Goal: Task Accomplishment & Management: Manage account settings

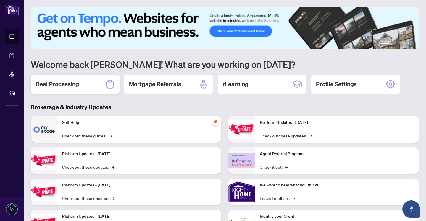
click at [63, 83] on h2 "Deal Processing" at bounding box center [56, 84] width 43 height 8
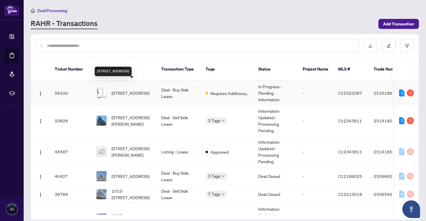
click at [141, 90] on span "[STREET_ADDRESS]" at bounding box center [130, 93] width 38 height 7
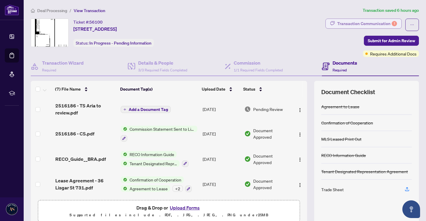
click at [383, 22] on div "Transaction Communication 1" at bounding box center [367, 23] width 60 height 9
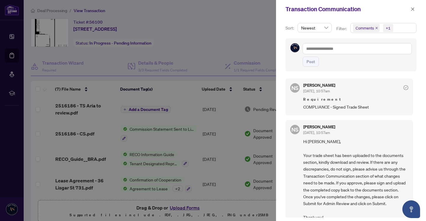
click at [412, 9] on icon "close" at bounding box center [412, 9] width 4 height 4
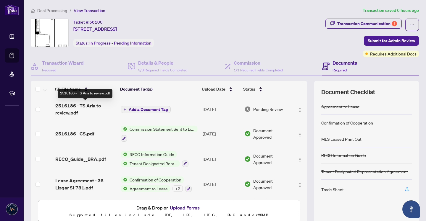
click at [72, 103] on span "2516186 - TS Aria to review.pdf" at bounding box center [85, 109] width 61 height 14
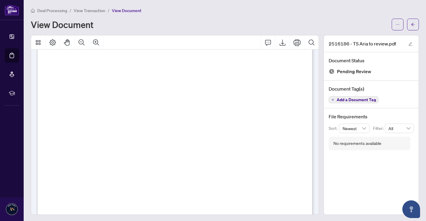
scroll to position [35, 0]
click at [397, 24] on icon "ellipsis" at bounding box center [397, 24] width 4 height 4
click at [371, 35] on span "Download" at bounding box center [375, 37] width 45 height 7
click at [140, 26] on div "View Document" at bounding box center [209, 24] width 357 height 9
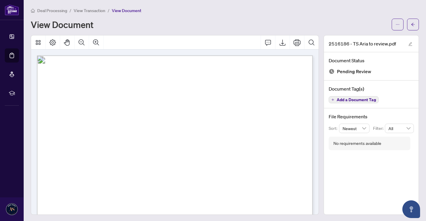
scroll to position [0, 0]
click at [414, 24] on icon "arrow-left" at bounding box center [412, 24] width 4 height 4
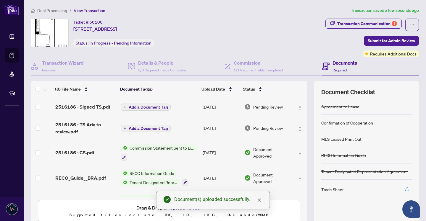
click at [145, 108] on span "Add a Document Tag" at bounding box center [148, 107] width 39 height 4
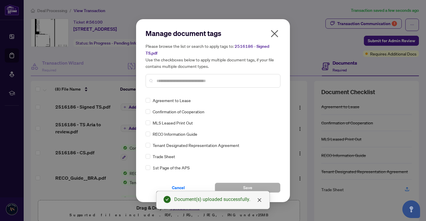
click at [183, 90] on div "Manage document tags Please browse the list or search to apply tags to: 2516186…" at bounding box center [212, 61] width 135 height 64
click at [186, 79] on input "text" at bounding box center [215, 81] width 119 height 7
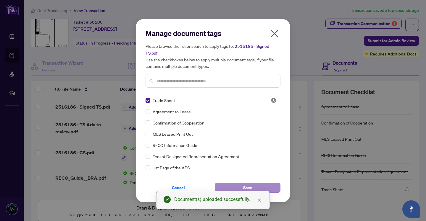
click at [254, 186] on button "Save" at bounding box center [248, 188] width 66 height 10
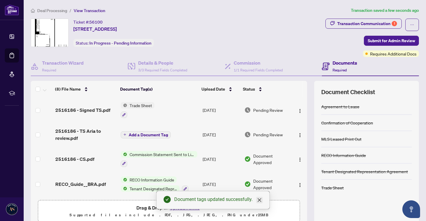
click at [260, 201] on icon "close" at bounding box center [259, 201] width 4 height 4
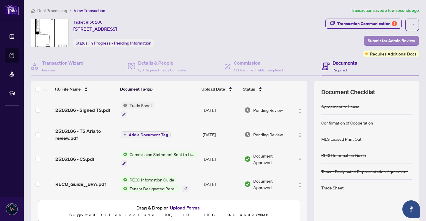
click at [378, 39] on span "Submit for Admin Review" at bounding box center [390, 40] width 47 height 9
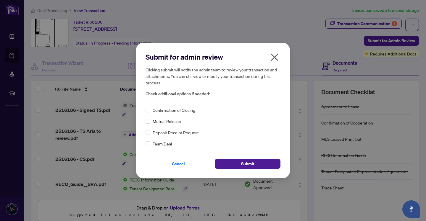
click at [161, 109] on span "Confirmation of Closing" at bounding box center [173, 110] width 43 height 7
drag, startPoint x: 150, startPoint y: 110, endPoint x: 169, endPoint y: 111, distance: 19.2
click at [150, 110] on span at bounding box center [147, 110] width 5 height 5
click at [247, 165] on span "Submit" at bounding box center [247, 163] width 13 height 9
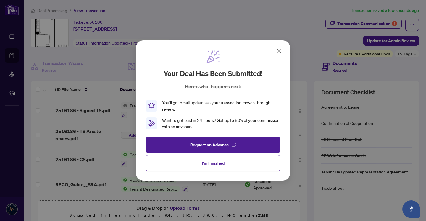
click at [202, 164] on span "I'm Finished" at bounding box center [213, 163] width 23 height 9
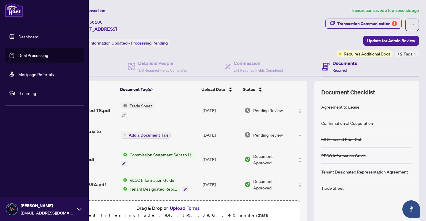
drag, startPoint x: 1, startPoint y: 7, endPoint x: 5, endPoint y: 8, distance: 4.0
click at [1, 7] on div at bounding box center [44, 10] width 89 height 20
click at [14, 11] on img at bounding box center [14, 10] width 18 height 14
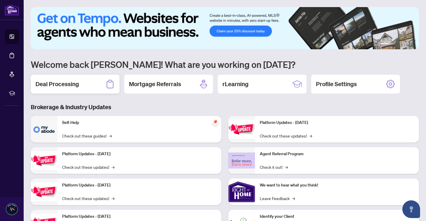
click at [64, 88] on h2 "Deal Processing" at bounding box center [56, 84] width 43 height 8
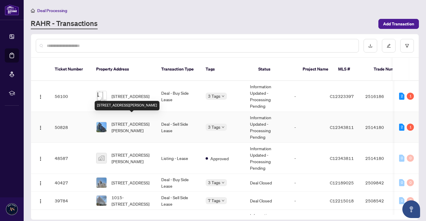
click at [119, 121] on span "[STREET_ADDRESS][PERSON_NAME]" at bounding box center [131, 127] width 40 height 13
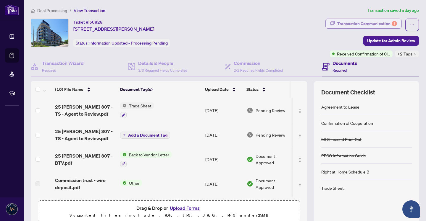
click at [365, 22] on div "Transaction Communication 1" at bounding box center [367, 23] width 60 height 9
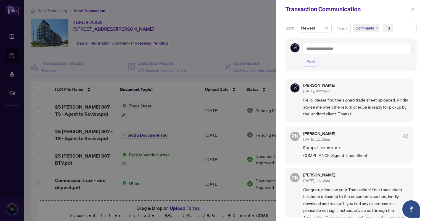
click at [413, 9] on icon "close" at bounding box center [412, 9] width 4 height 4
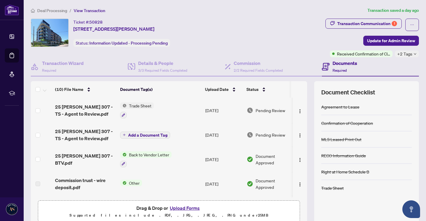
click at [299, 43] on div "Ticket #: 50828 [STREET_ADDRESS][PERSON_NAME] Status: Information Updated - Pro…" at bounding box center [177, 33] width 292 height 28
click at [416, 23] on button "button" at bounding box center [412, 25] width 14 height 12
drag, startPoint x: 274, startPoint y: 23, endPoint x: 228, endPoint y: 30, distance: 46.4
click at [274, 23] on div "Ticket #: 50828 [STREET_ADDRESS][PERSON_NAME] Status: Information Updated - Pro…" at bounding box center [177, 33] width 292 height 28
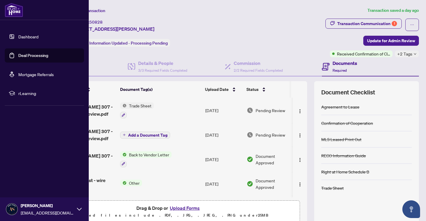
click at [9, 213] on img at bounding box center [11, 209] width 11 height 11
click at [37, 174] on button "Logout" at bounding box center [44, 174] width 79 height 10
